Goal: Transaction & Acquisition: Purchase product/service

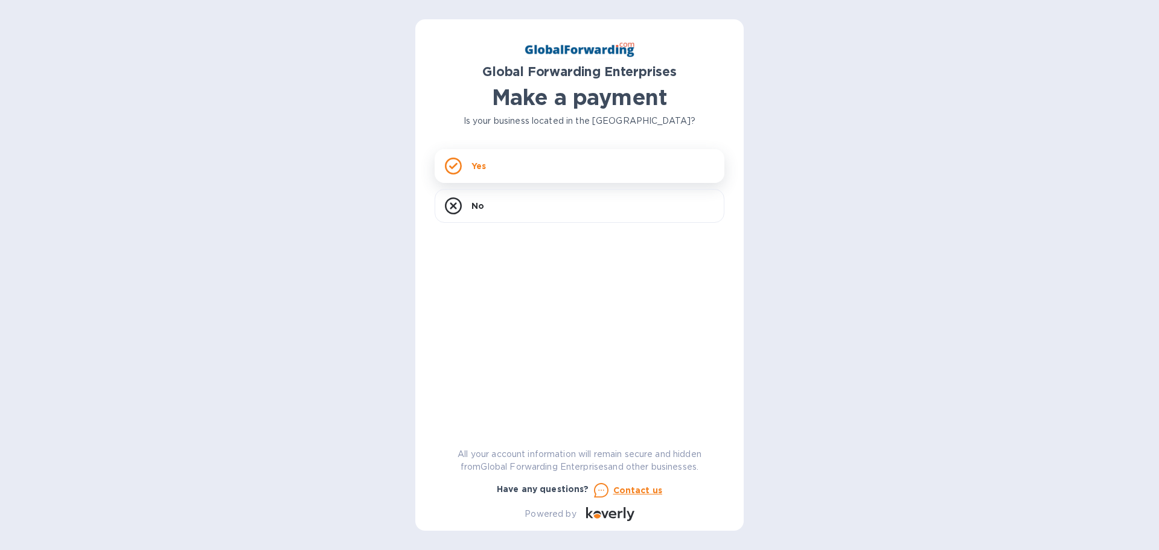
click at [482, 174] on div "Yes" at bounding box center [580, 166] width 290 height 34
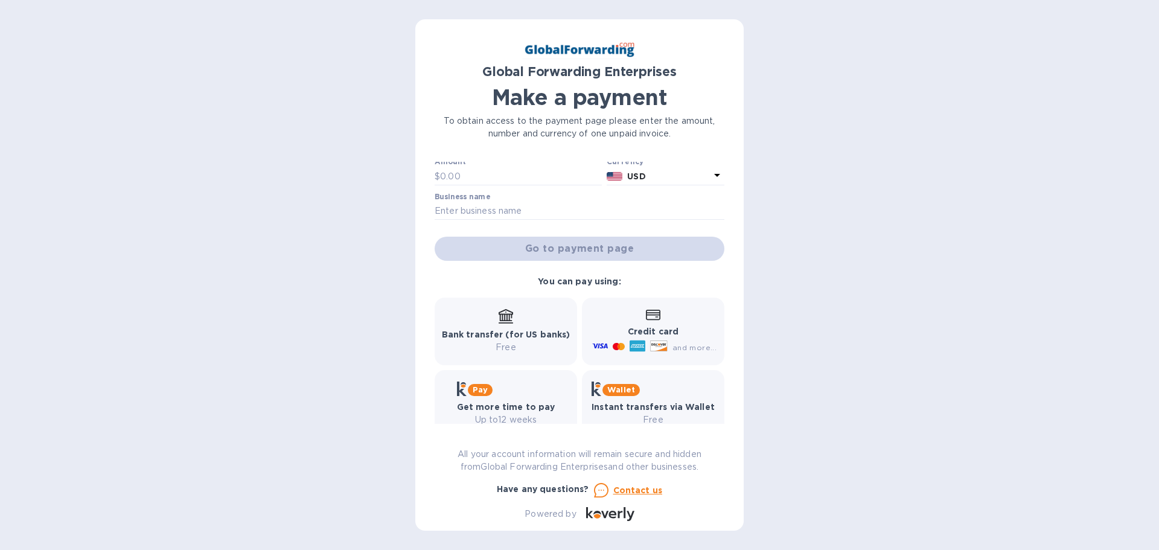
scroll to position [60, 0]
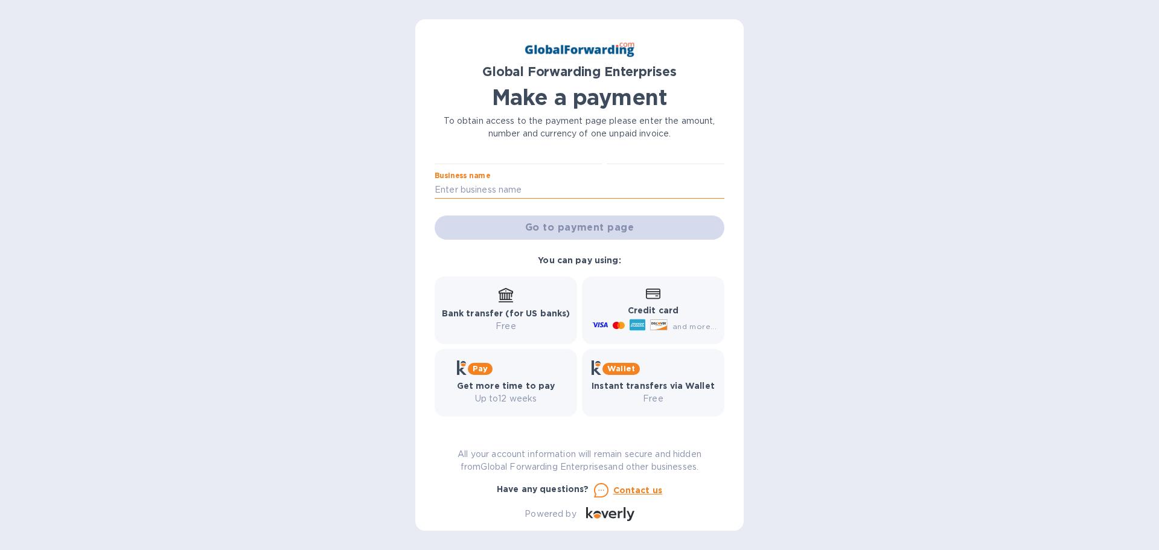
click at [540, 188] on input "text" at bounding box center [580, 190] width 290 height 18
click at [534, 300] on div "Bank transfer (for US banks) Free" at bounding box center [506, 310] width 129 height 45
click at [534, 315] on b "Bank transfer (for US banks)" at bounding box center [506, 313] width 129 height 10
click at [555, 237] on div "Go to payment page" at bounding box center [579, 227] width 295 height 29
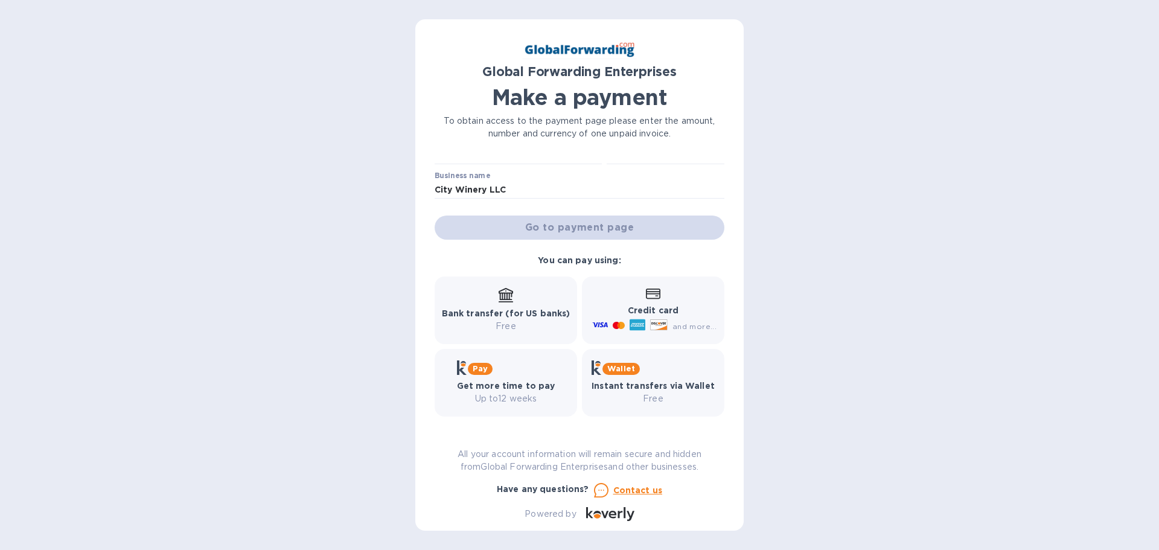
click at [485, 152] on div "Global Forwarding Enterprises Make a payment To obtain access to the payment pa…" at bounding box center [580, 280] width 290 height 482
click at [516, 322] on p "Free" at bounding box center [506, 326] width 129 height 13
click at [552, 153] on div "Global Forwarding Enterprises Make a payment To obtain access to the payment pa…" at bounding box center [580, 280] width 290 height 482
click at [547, 164] on input "text" at bounding box center [521, 155] width 162 height 18
click at [544, 189] on input "City Winery LLC" at bounding box center [580, 190] width 290 height 18
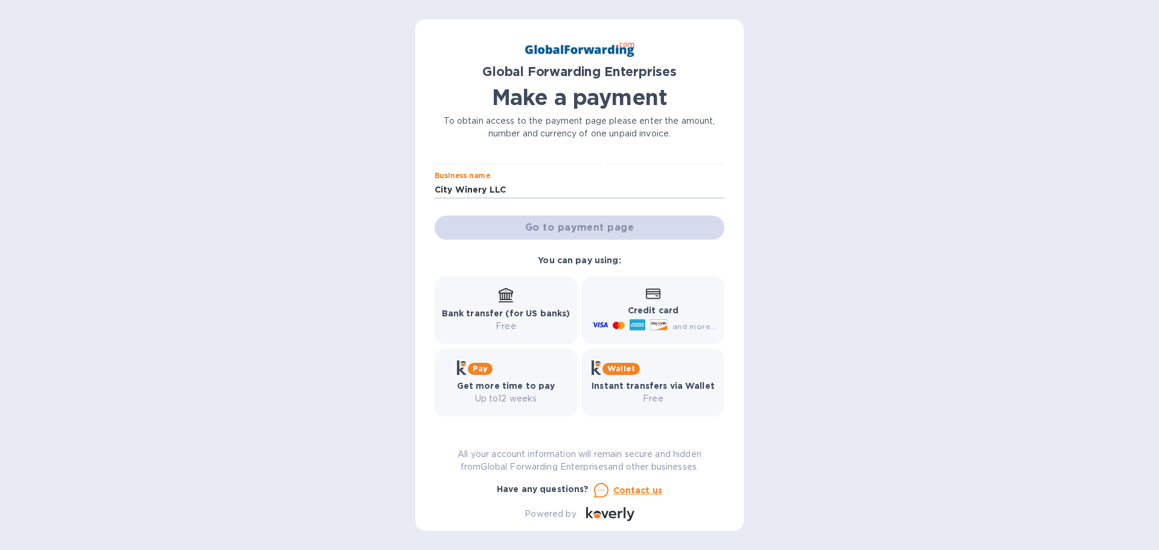
drag, startPoint x: 509, startPoint y: 188, endPoint x: 432, endPoint y: 185, distance: 77.3
click at [432, 185] on div "Global Forwarding Enterprises Make a payment To obtain access to the payment pa…" at bounding box center [579, 274] width 328 height 511
type input "79679655"
click at [506, 158] on div "Global Forwarding Enterprises Make a payment To obtain access to the payment pa…" at bounding box center [580, 280] width 290 height 482
click at [513, 189] on input "79679655" at bounding box center [580, 190] width 290 height 18
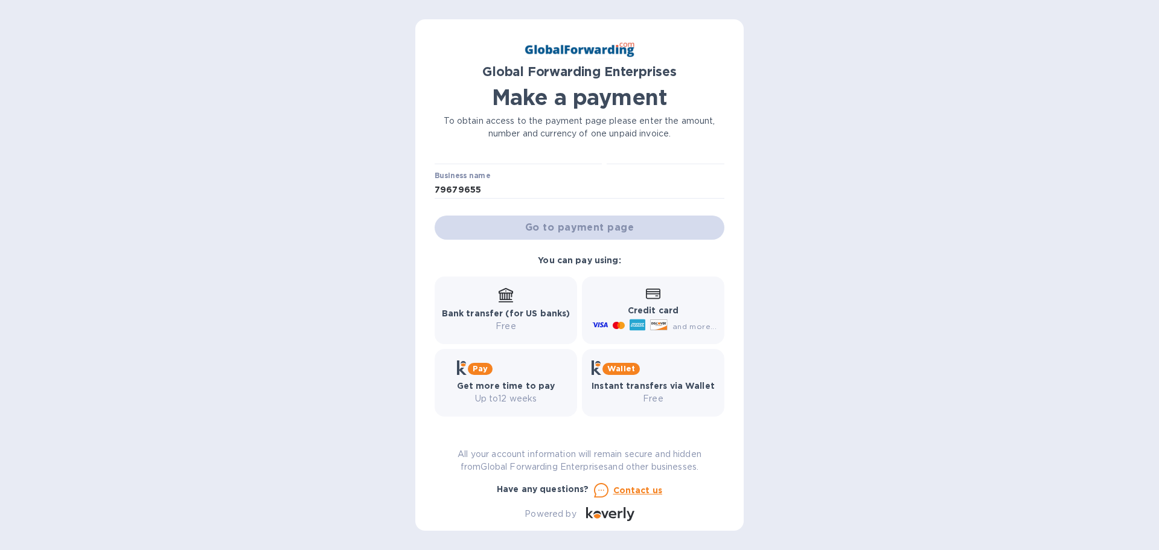
click at [512, 319] on p "Bank transfer (for US banks)" at bounding box center [506, 313] width 129 height 13
click at [639, 285] on div "Credit card and more..." at bounding box center [653, 310] width 142 height 68
click at [569, 262] on b "You can pay using:" at bounding box center [579, 260] width 83 height 10
click at [525, 293] on div "Bank transfer (for US banks) Free" at bounding box center [506, 310] width 129 height 45
click at [558, 234] on div "Go to payment page" at bounding box center [579, 227] width 295 height 29
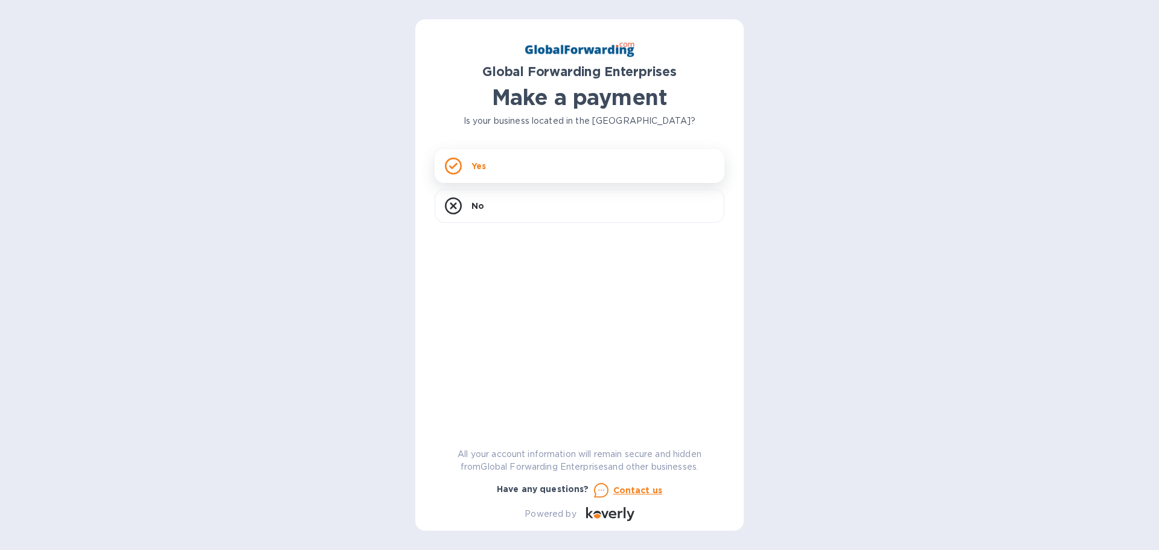
click at [497, 162] on div "Yes" at bounding box center [580, 166] width 290 height 34
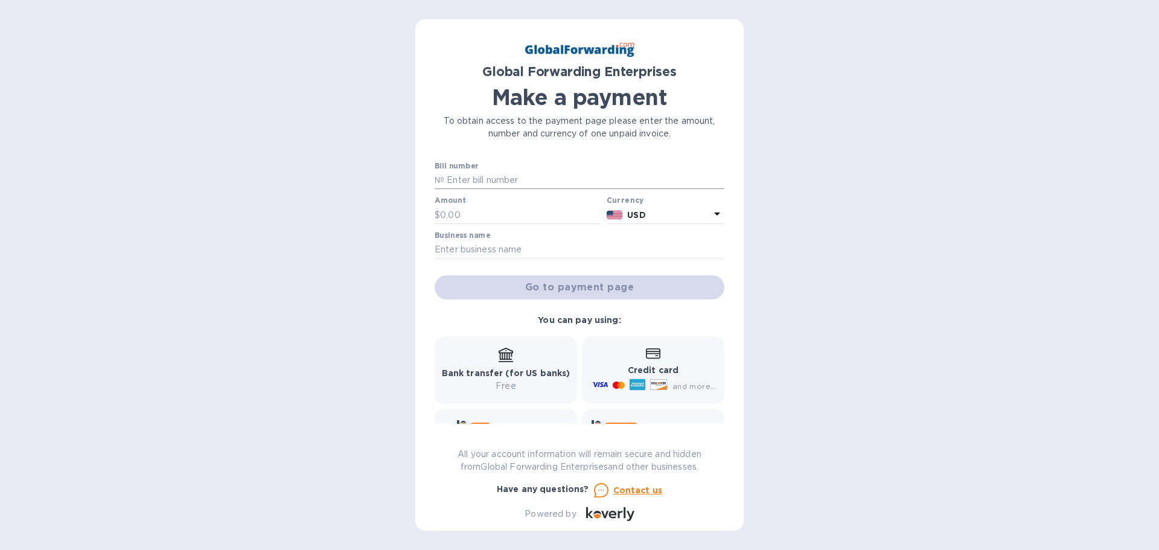
click at [508, 180] on input "text" at bounding box center [584, 180] width 280 height 18
type input "79679655"
click at [485, 215] on input "text" at bounding box center [521, 215] width 162 height 18
type input "2,160"
click at [501, 245] on input "text" at bounding box center [580, 250] width 290 height 18
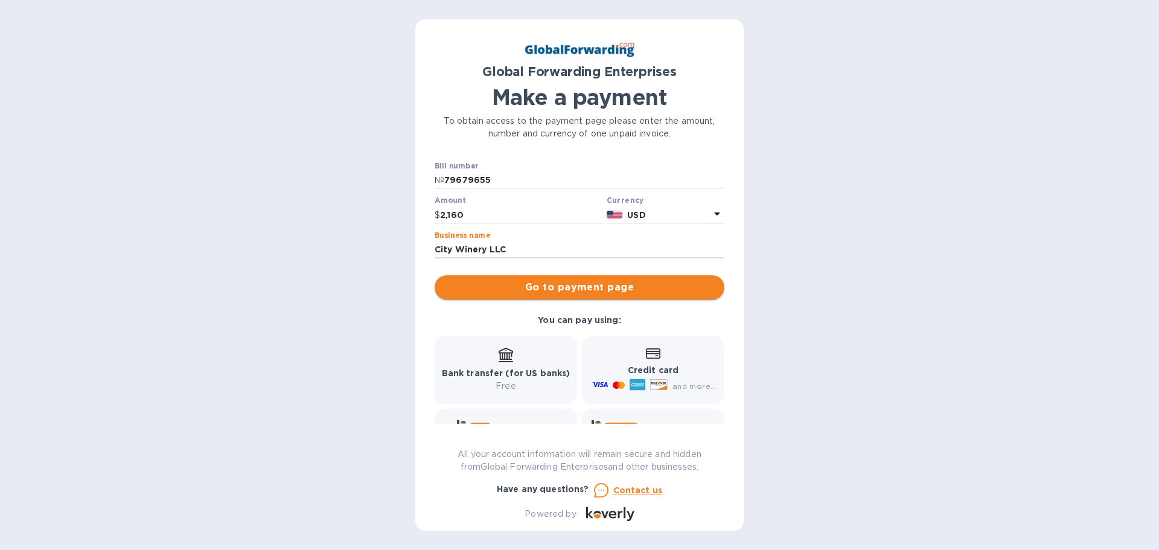
type input "City Winery LLC"
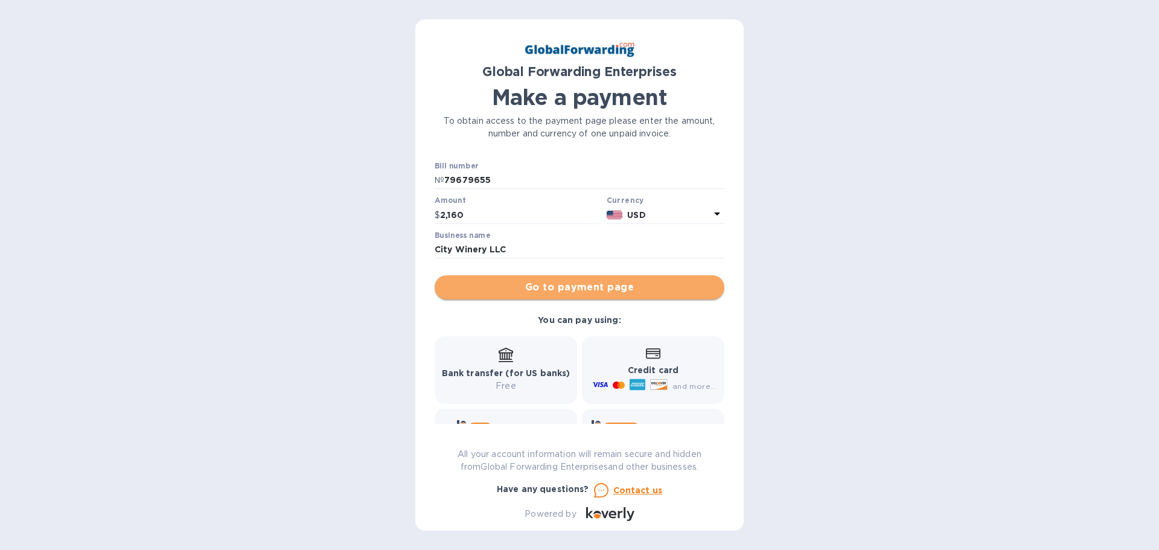
click at [639, 292] on span "Go to payment page" at bounding box center [579, 287] width 270 height 14
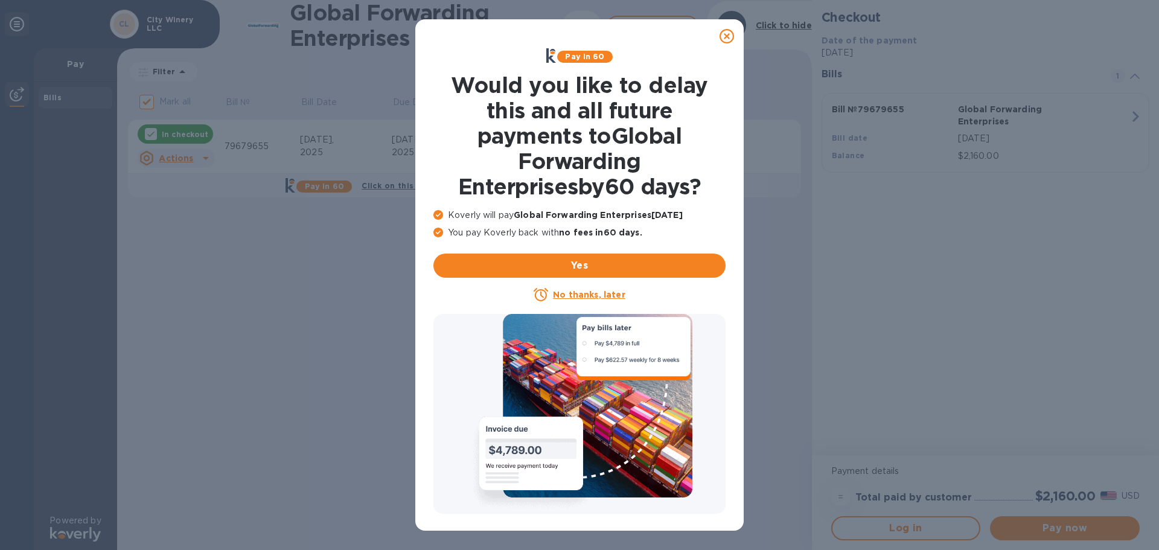
click at [573, 296] on u "No thanks, later" at bounding box center [589, 295] width 72 height 10
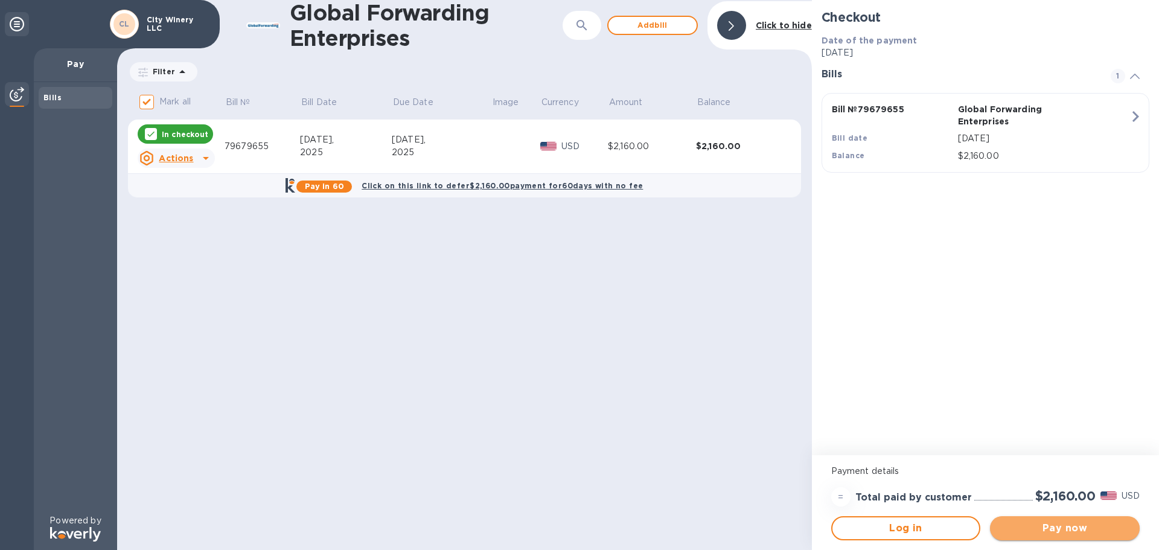
click at [1053, 531] on span "Pay now" at bounding box center [1064, 528] width 130 height 14
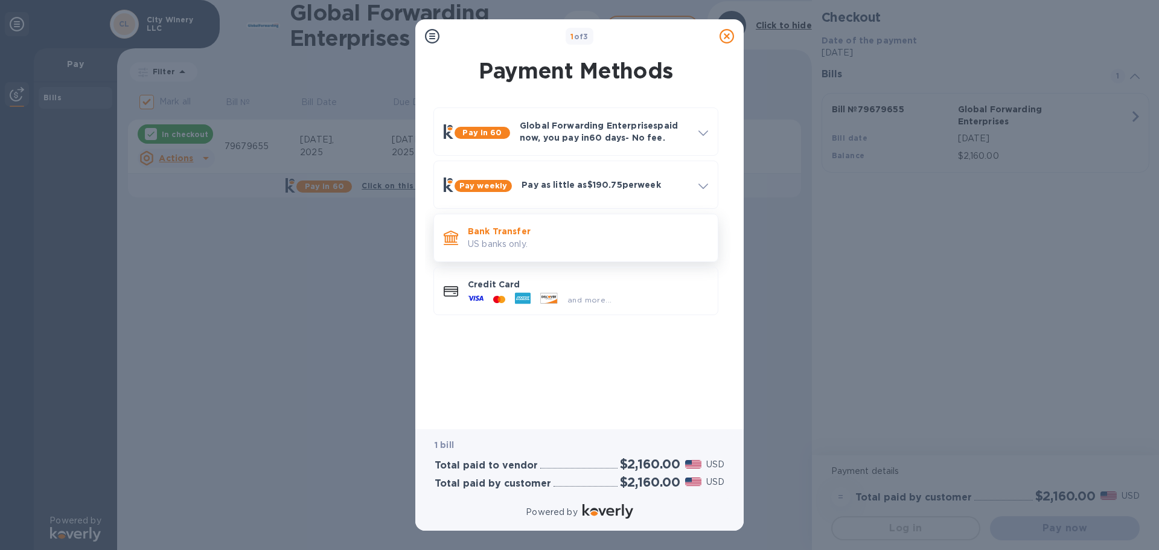
click at [518, 229] on p "Bank Transfer" at bounding box center [588, 231] width 240 height 12
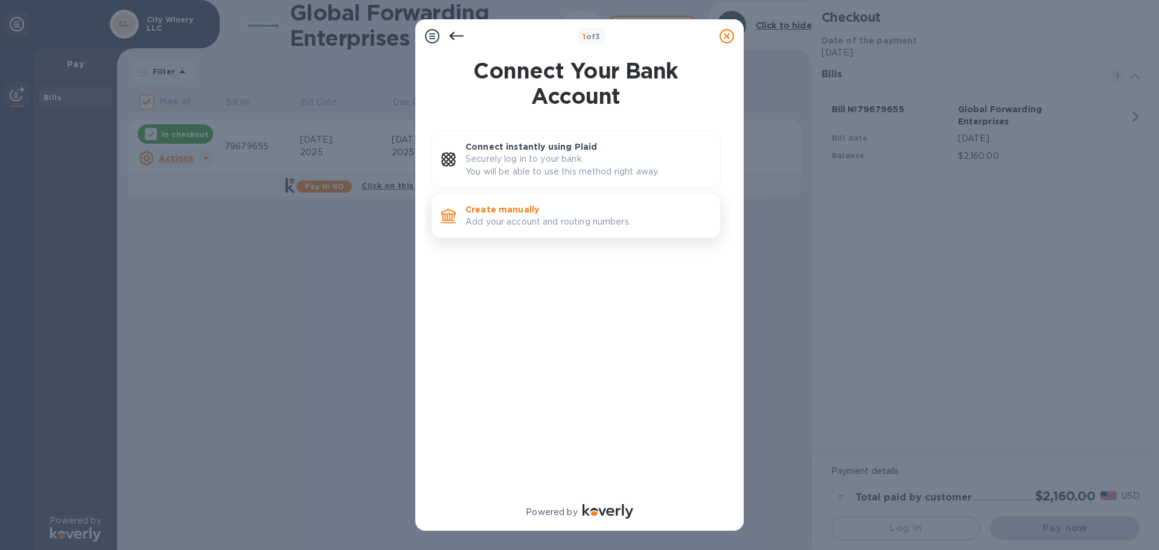
click at [518, 212] on p "Create manually" at bounding box center [587, 209] width 245 height 12
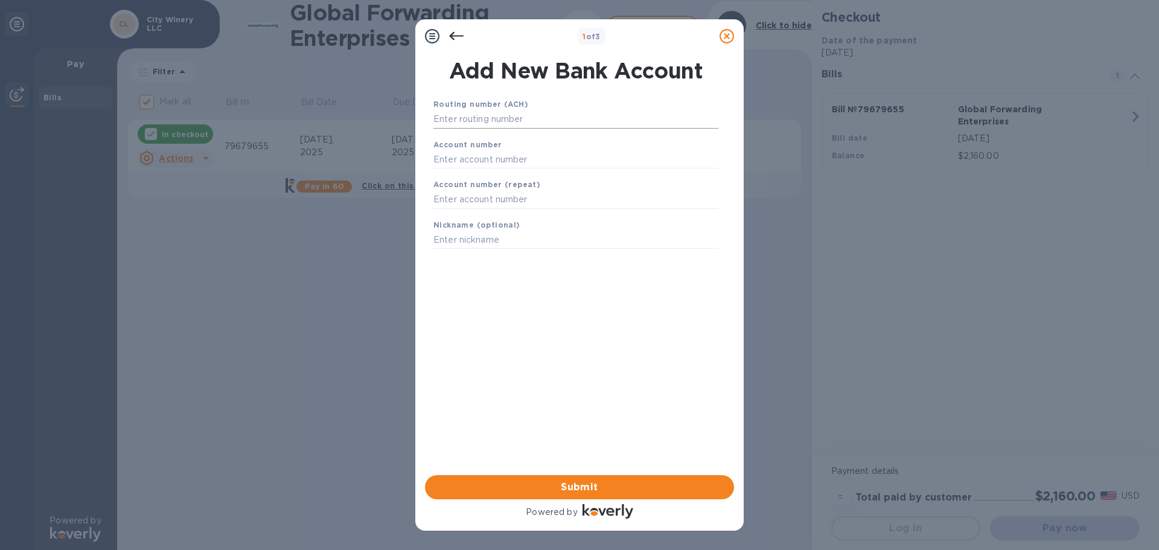
click at [529, 111] on input "text" at bounding box center [575, 119] width 285 height 18
type input "021000021"
click at [509, 170] on input "text" at bounding box center [575, 174] width 285 height 18
type input "767986529"
click at [509, 216] on input "text" at bounding box center [575, 215] width 285 height 18
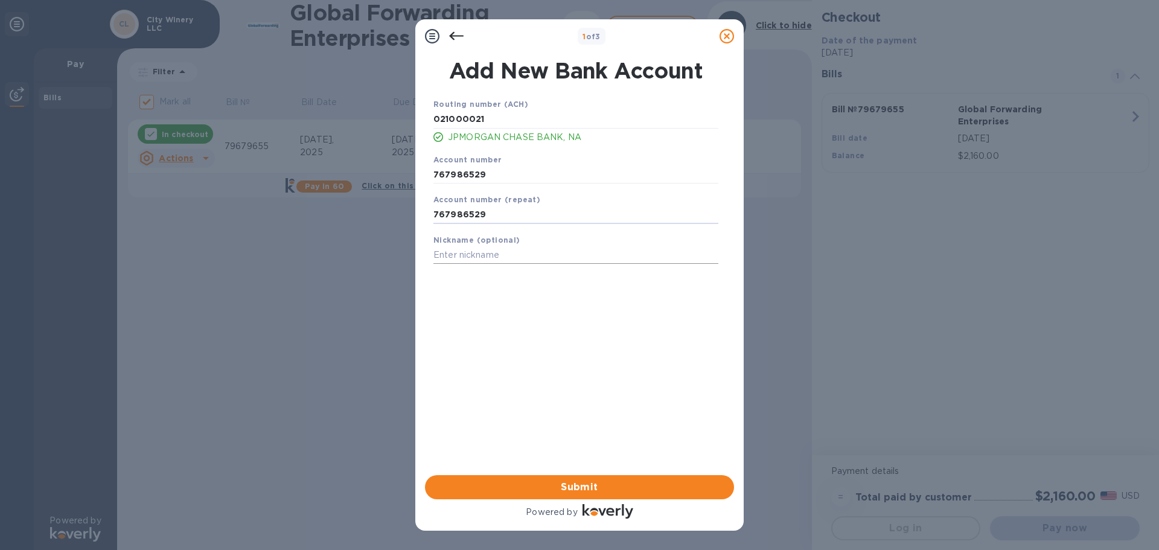
type input "767986529"
click at [518, 257] on input "text" at bounding box center [575, 255] width 285 height 18
type input "City Winery"
click at [572, 492] on span "Submit" at bounding box center [580, 487] width 290 height 14
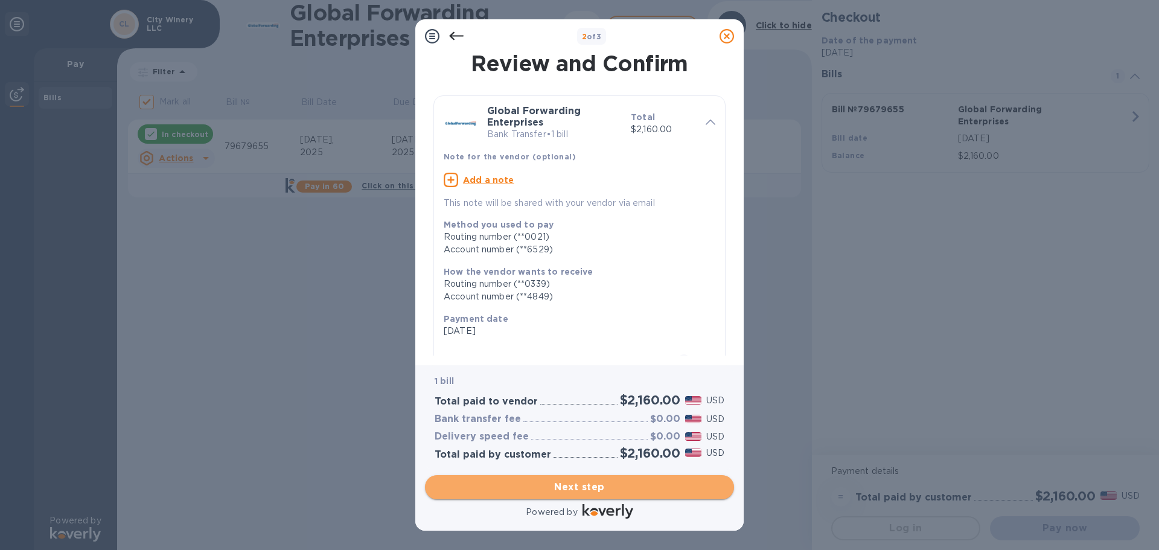
click at [572, 486] on span "Next step" at bounding box center [580, 487] width 290 height 14
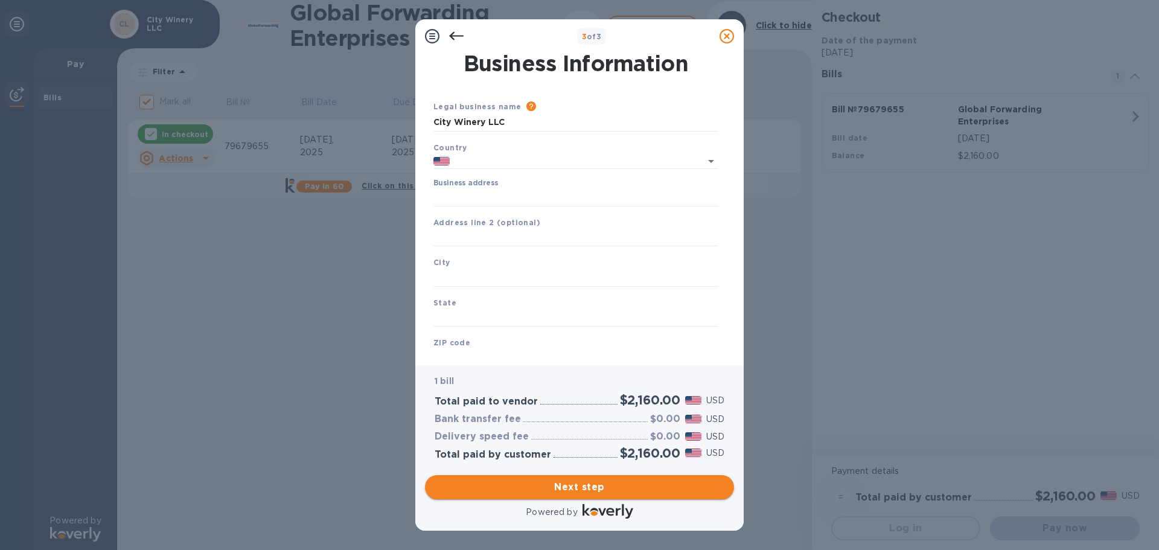
type input "[GEOGRAPHIC_DATA]"
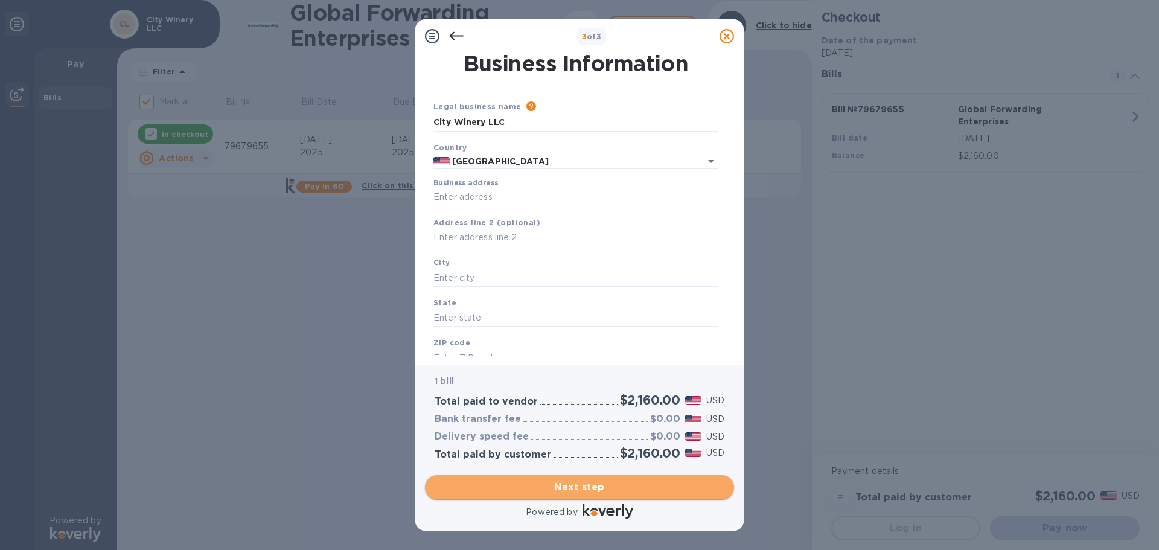
click at [572, 486] on span "Next step" at bounding box center [580, 487] width 290 height 14
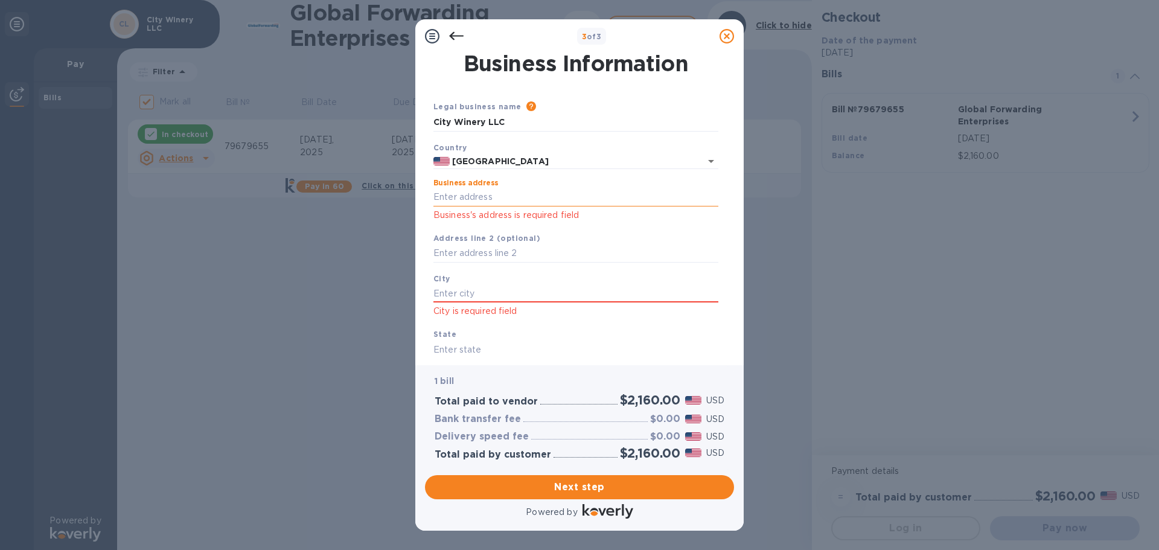
click at [505, 193] on input "Business address" at bounding box center [575, 197] width 285 height 18
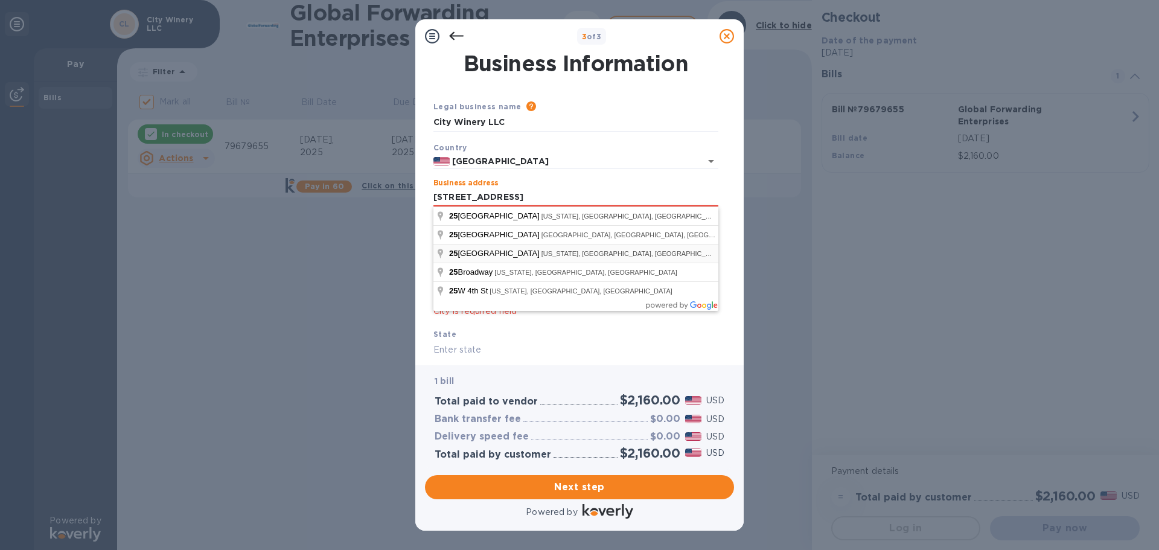
type input "[STREET_ADDRESS]"
type input "[US_STATE]"
type input "NY"
type input "10011"
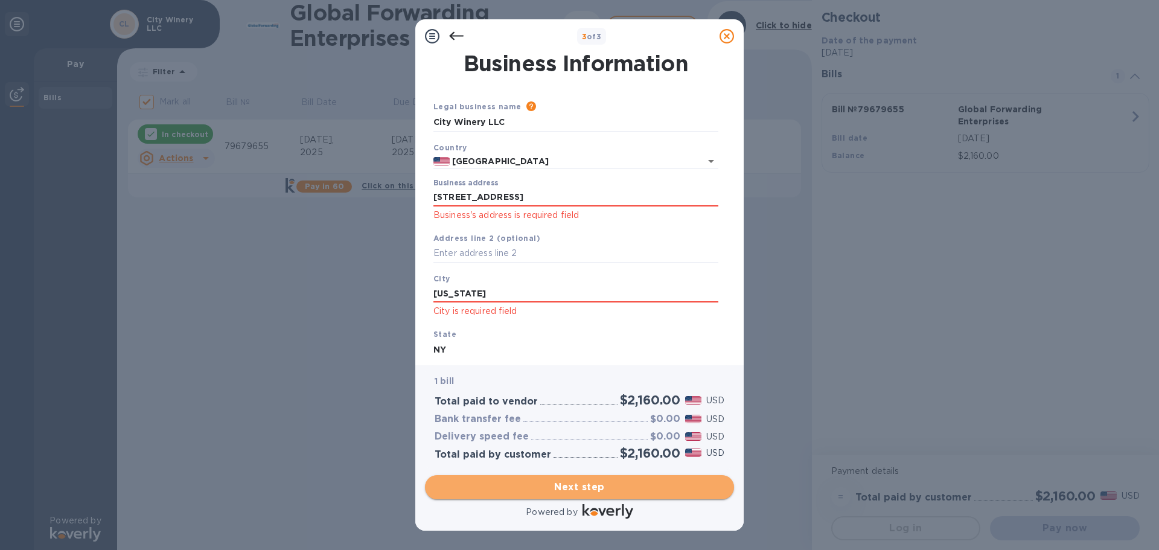
click at [604, 489] on span "Next step" at bounding box center [580, 487] width 290 height 14
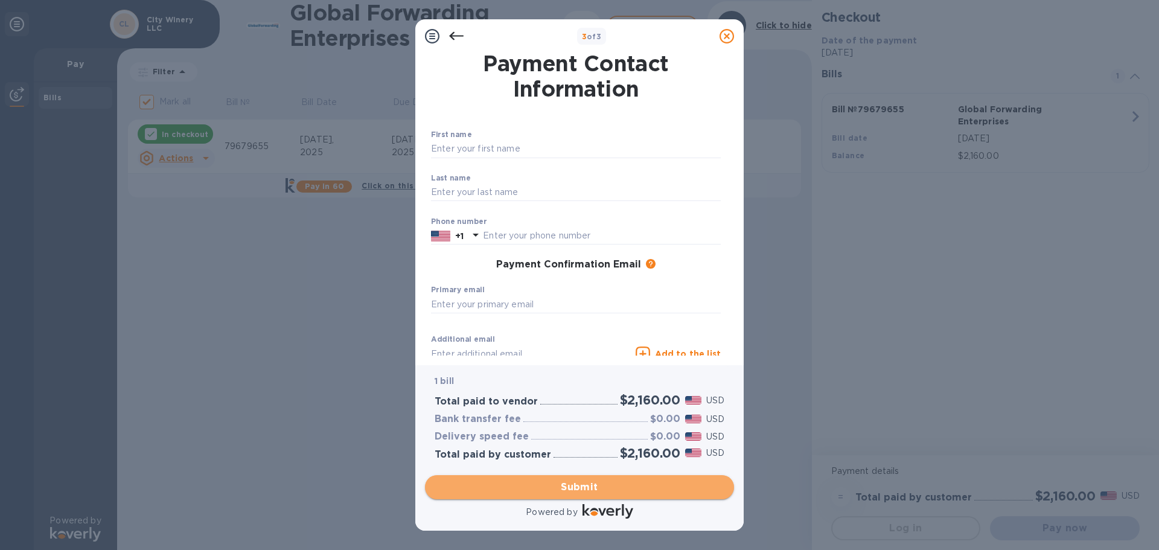
click at [604, 489] on span "Submit" at bounding box center [580, 487] width 290 height 14
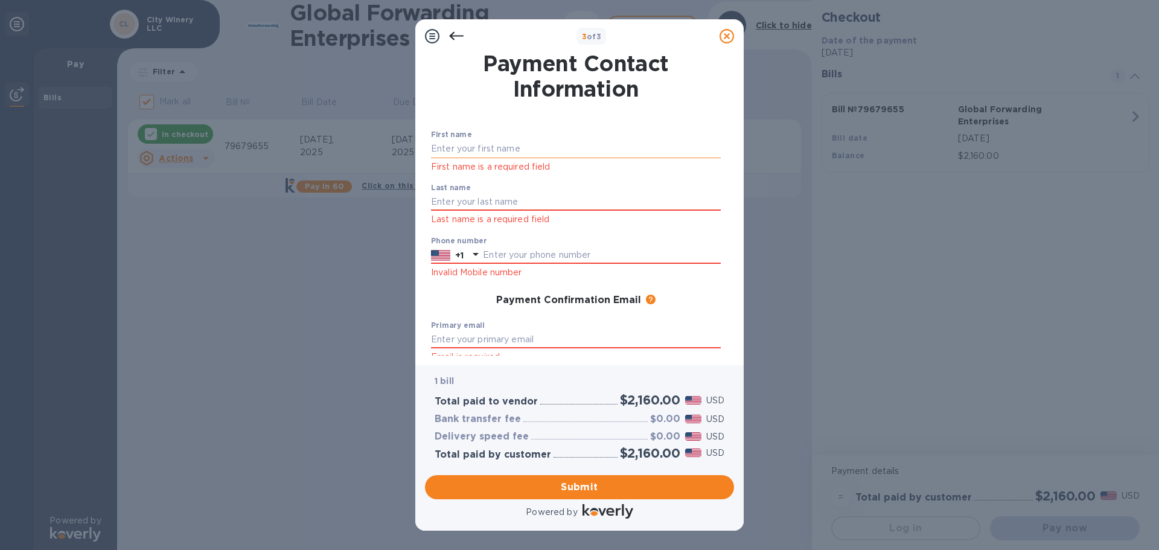
click at [526, 147] on input "text" at bounding box center [576, 149] width 290 height 18
type input "City"
type input "Winery"
type input "6467232716"
type input "[EMAIL_ADDRESS][DOMAIN_NAME]"
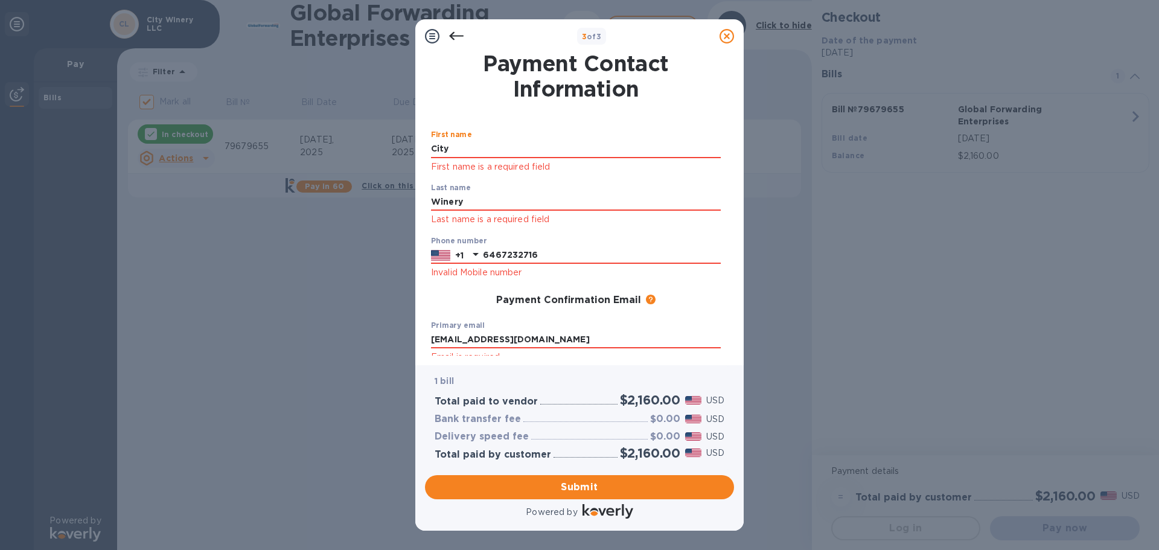
type input "[EMAIL_ADDRESS][DOMAIN_NAME]"
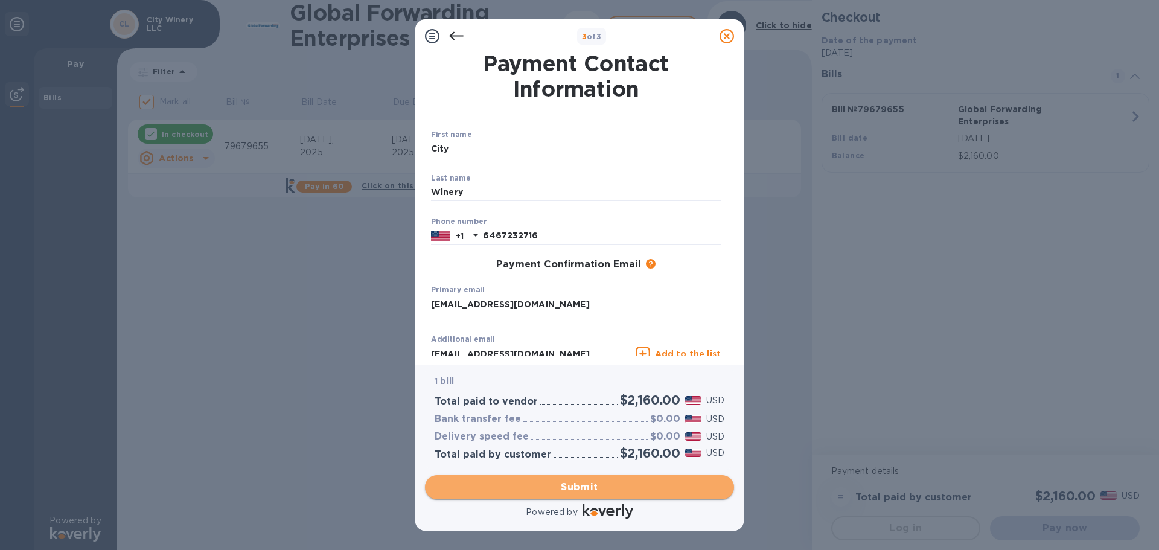
click at [590, 490] on span "Submit" at bounding box center [580, 487] width 290 height 14
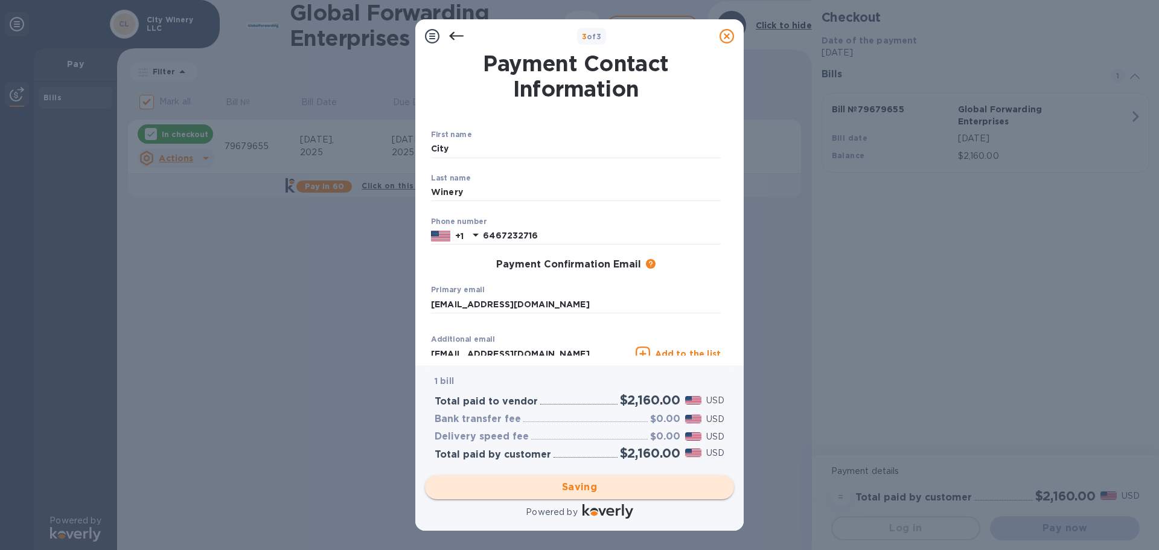
checkbox input "false"
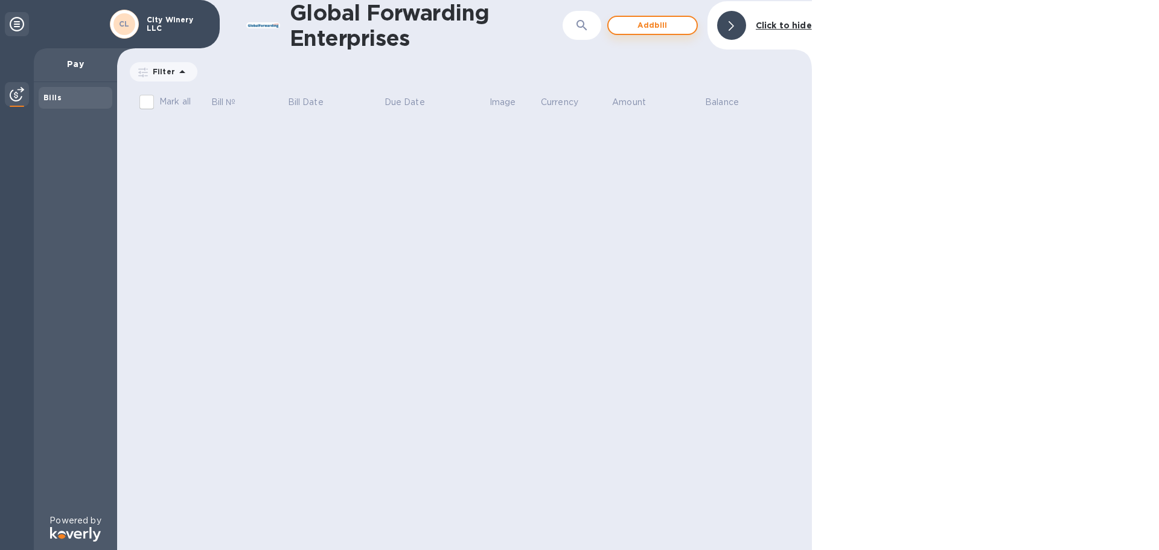
click at [634, 29] on span "Add bill" at bounding box center [652, 25] width 69 height 14
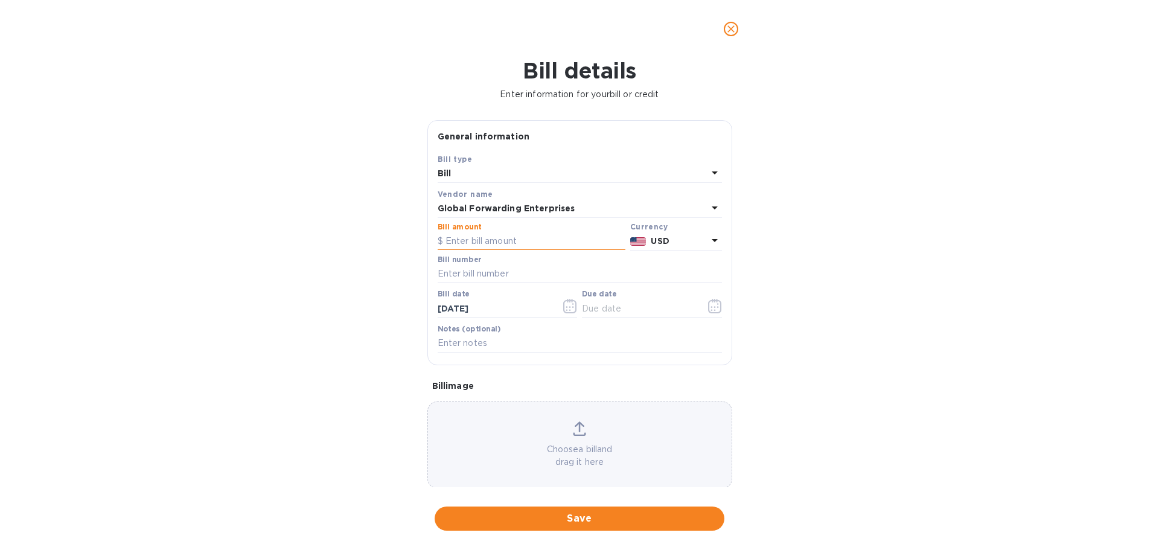
click at [526, 241] on input "text" at bounding box center [532, 241] width 188 height 18
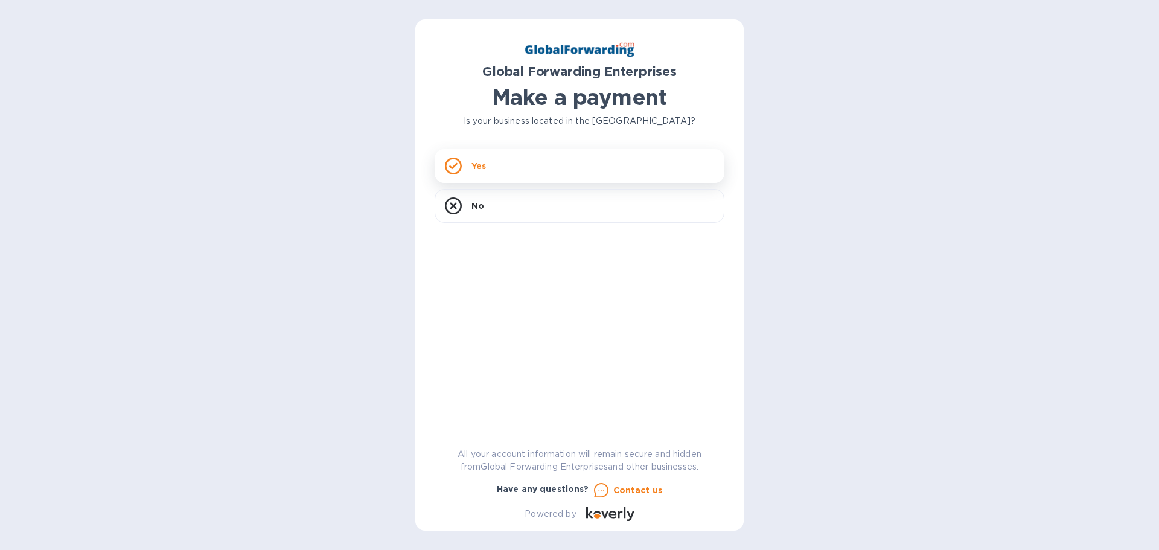
click at [506, 171] on div "Yes" at bounding box center [580, 166] width 290 height 34
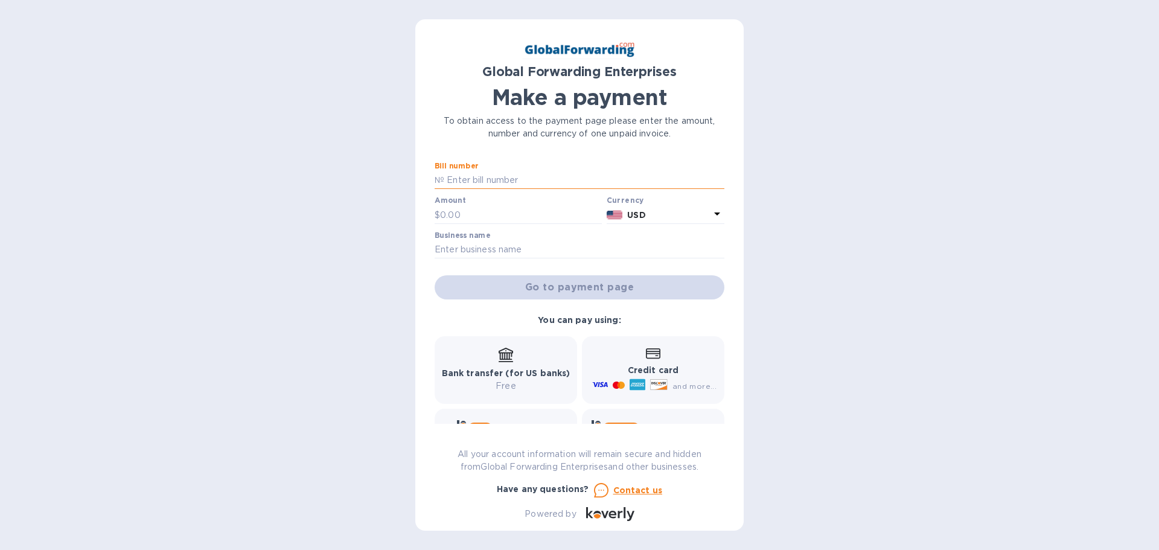
click at [499, 176] on input "text" at bounding box center [584, 180] width 280 height 18
type input "79689489"
click at [470, 216] on input "text" at bounding box center [521, 215] width 162 height 18
type input "1,450"
click at [480, 249] on input "text" at bounding box center [580, 250] width 290 height 18
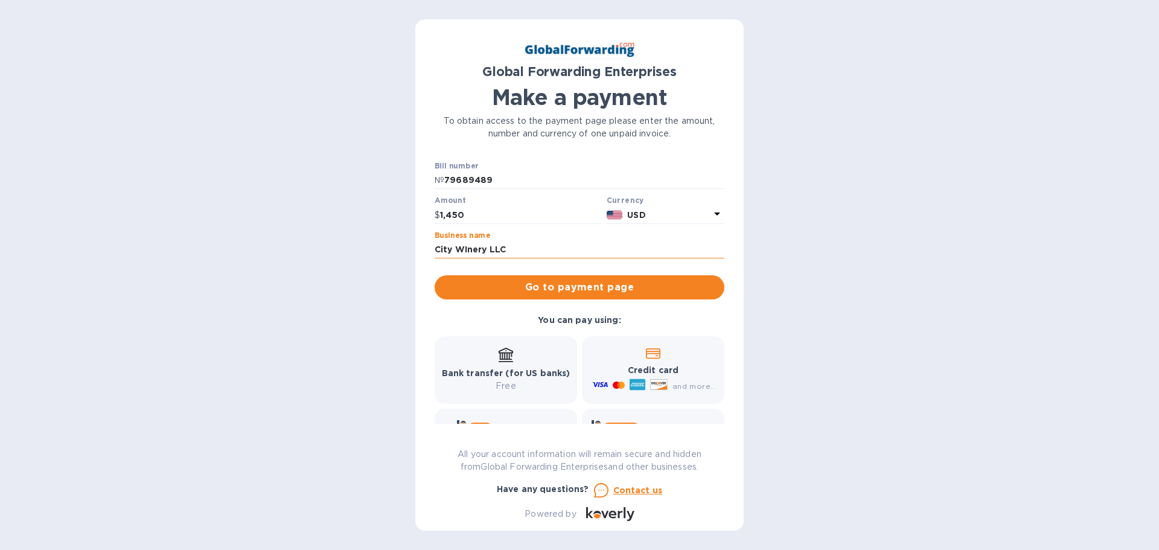
type input "City Winery LLC"
click at [581, 289] on span "Go to payment page" at bounding box center [579, 287] width 270 height 14
